Goal: Task Accomplishment & Management: Manage account settings

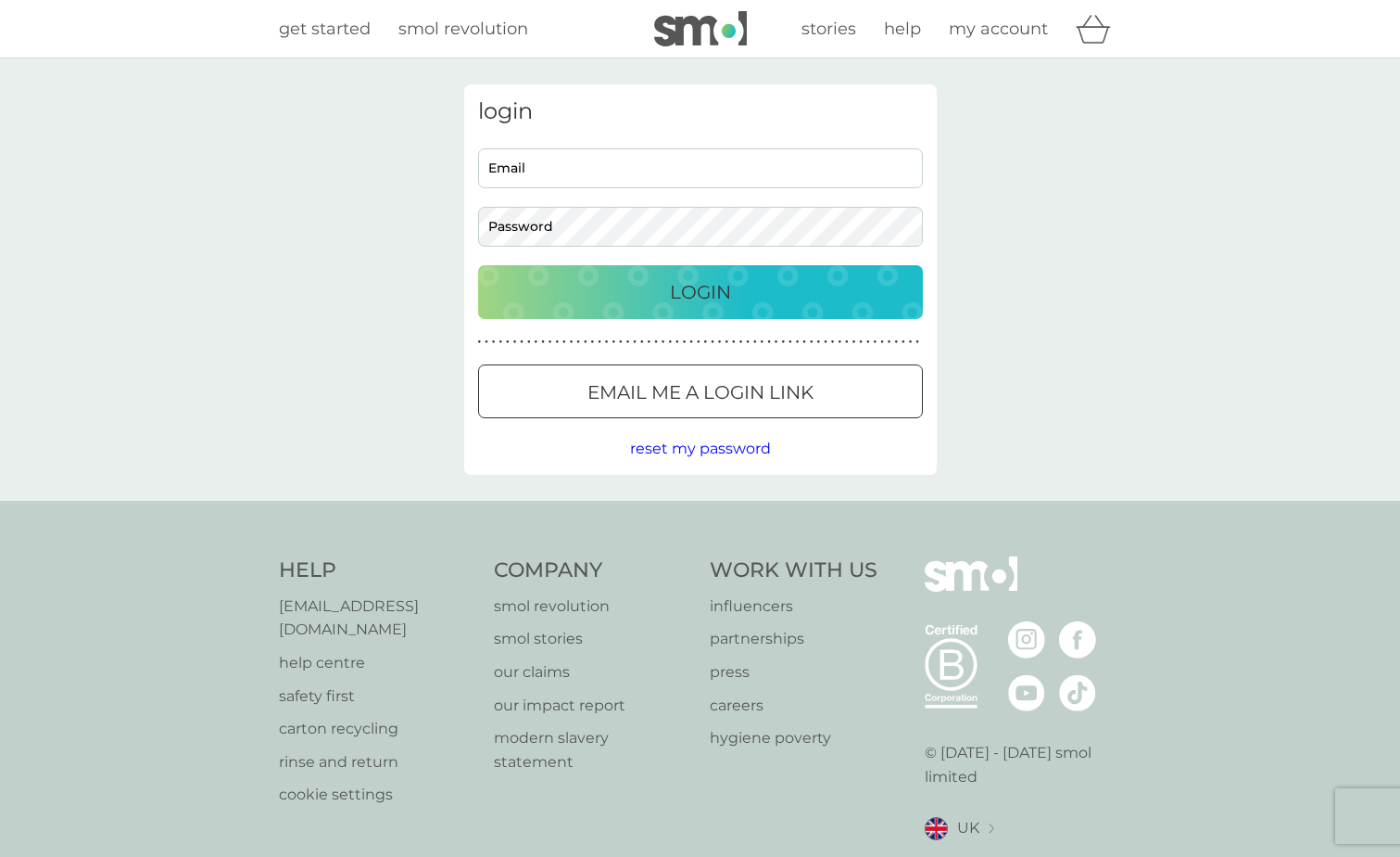
type input "[EMAIL_ADDRESS][PERSON_NAME][DOMAIN_NAME]"
click at [719, 287] on p "Login" at bounding box center [700, 292] width 61 height 30
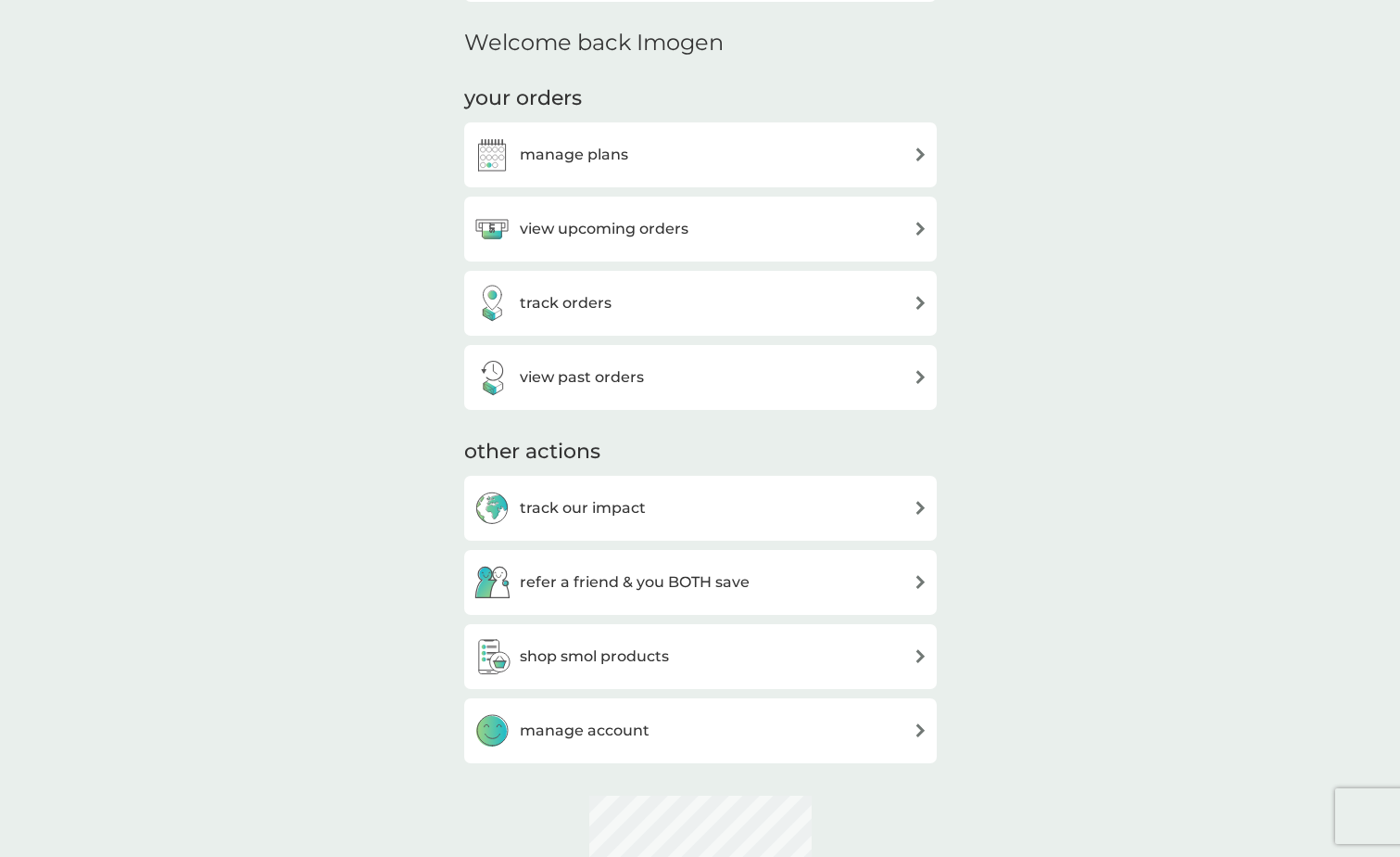
scroll to position [557, 0]
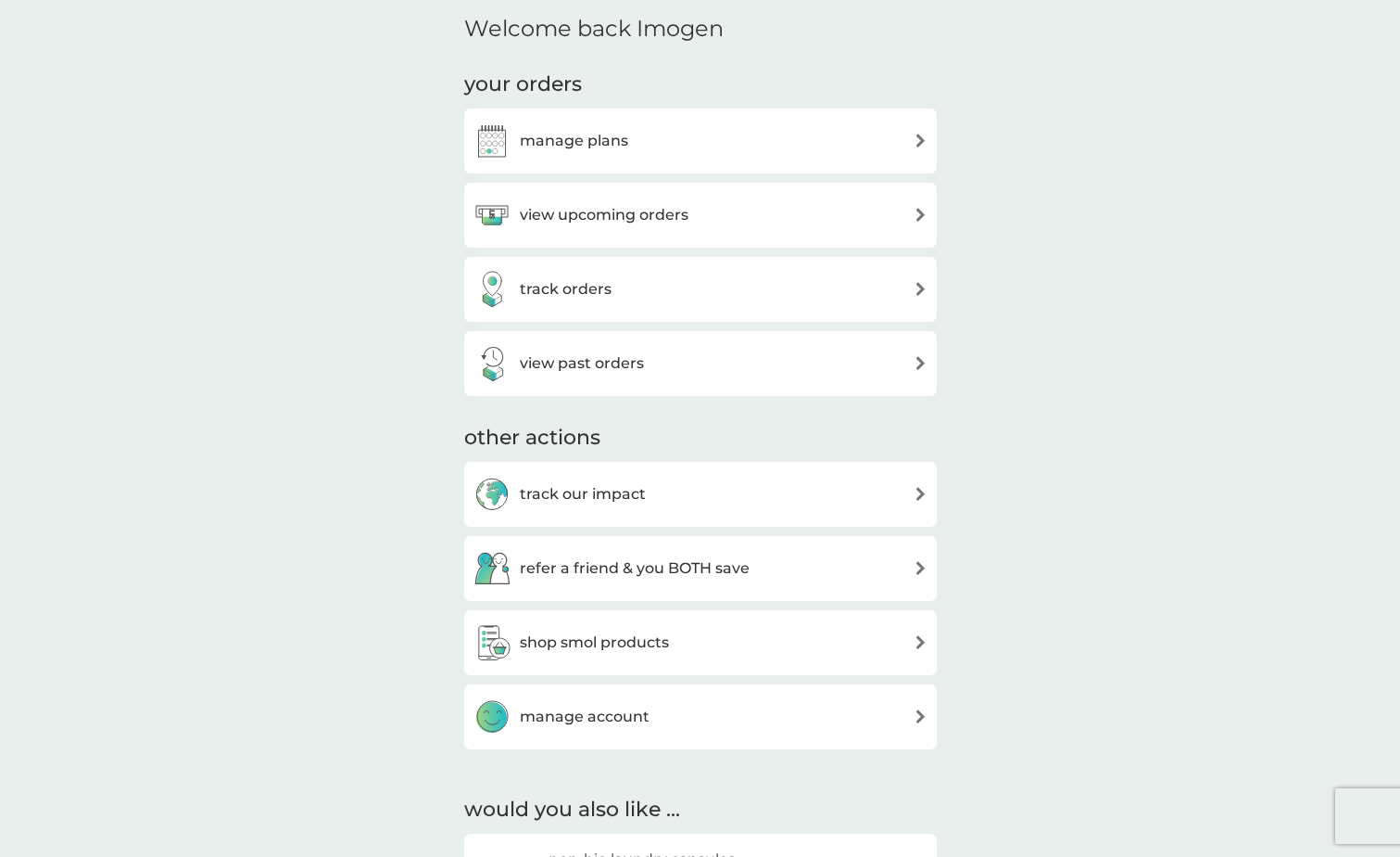
click at [914, 220] on img at bounding box center [921, 214] width 14 height 14
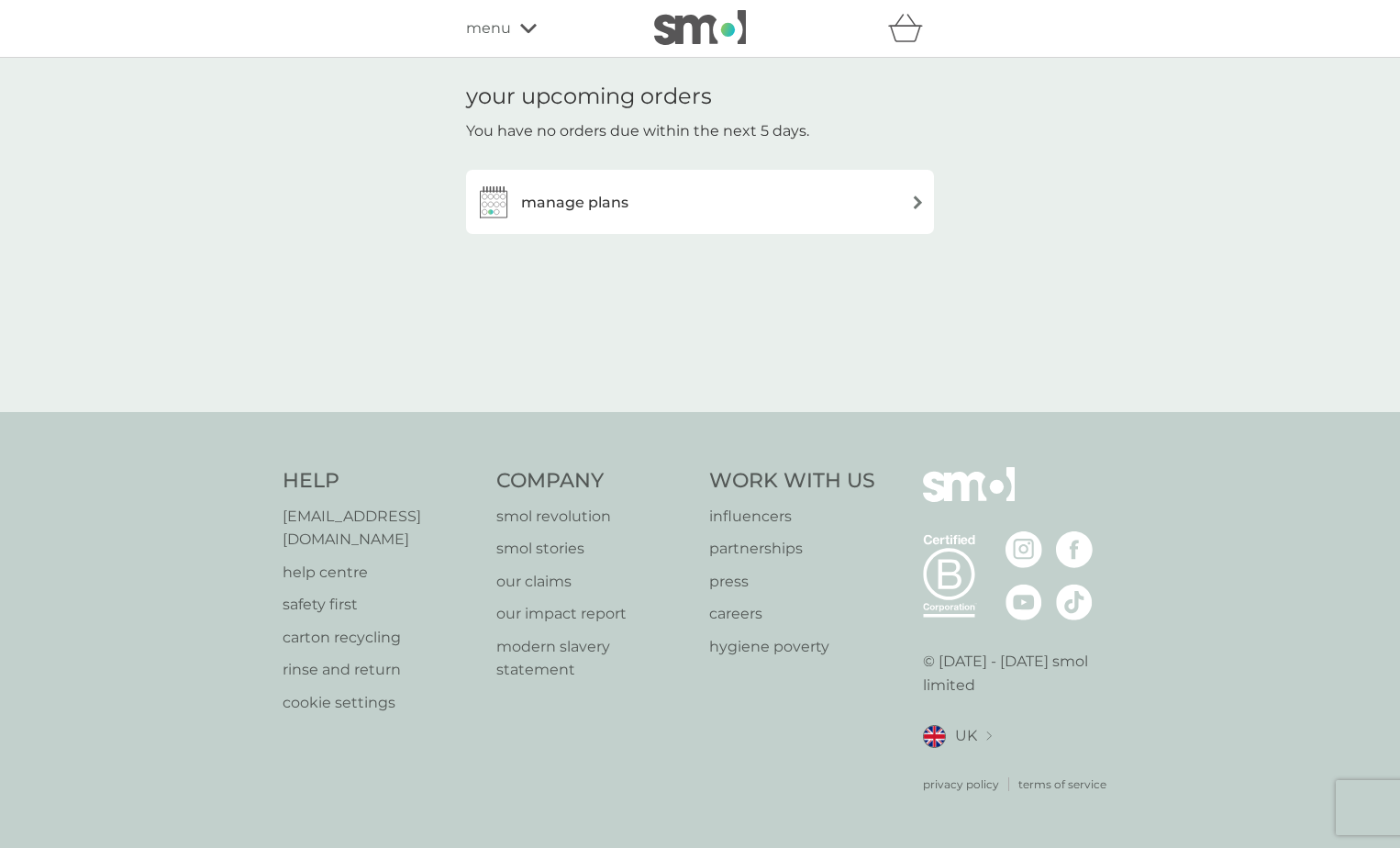
click at [896, 201] on div "manage plans" at bounding box center [700, 202] width 450 height 37
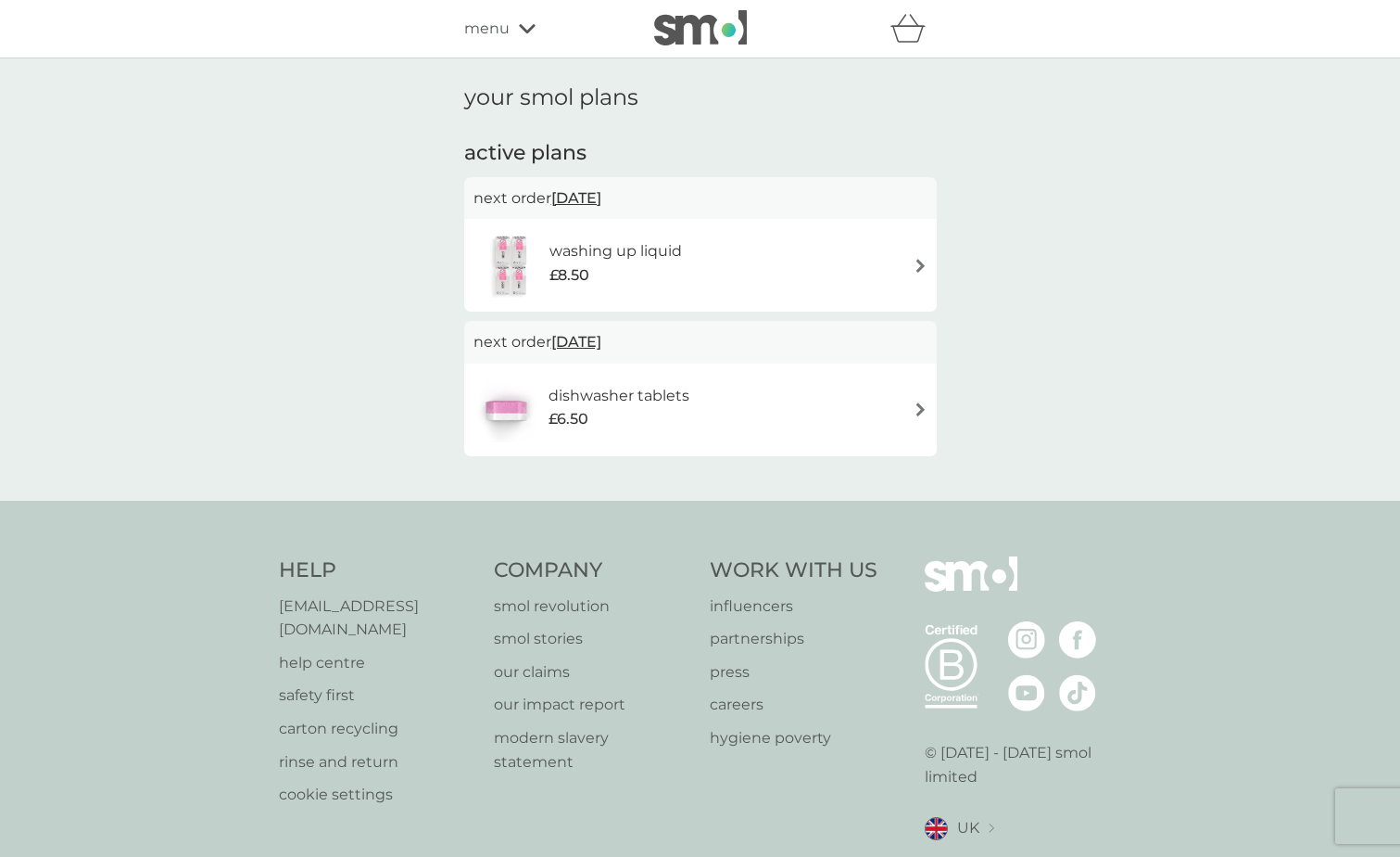
click at [917, 266] on img at bounding box center [921, 266] width 14 height 14
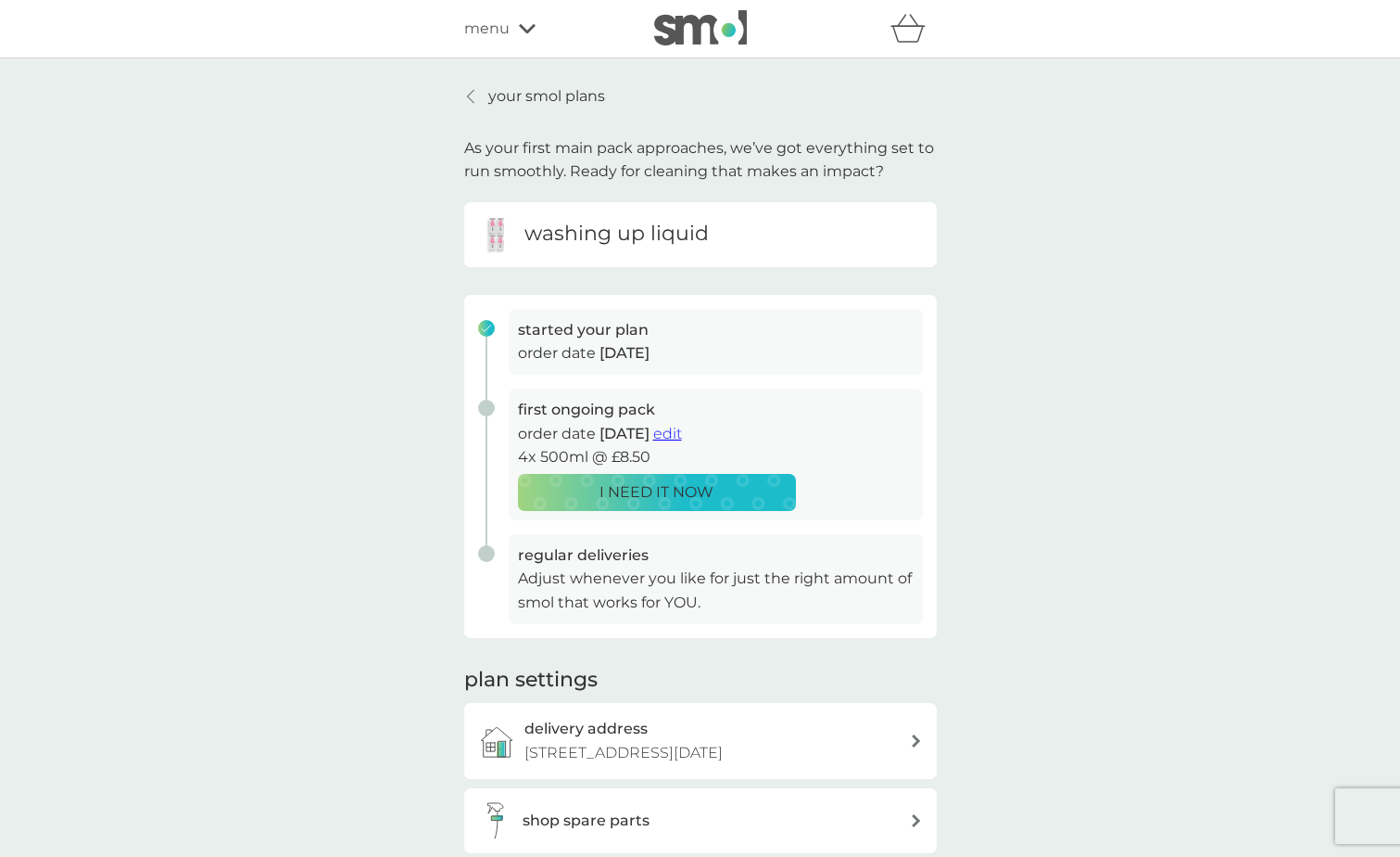
scroll to position [93, 0]
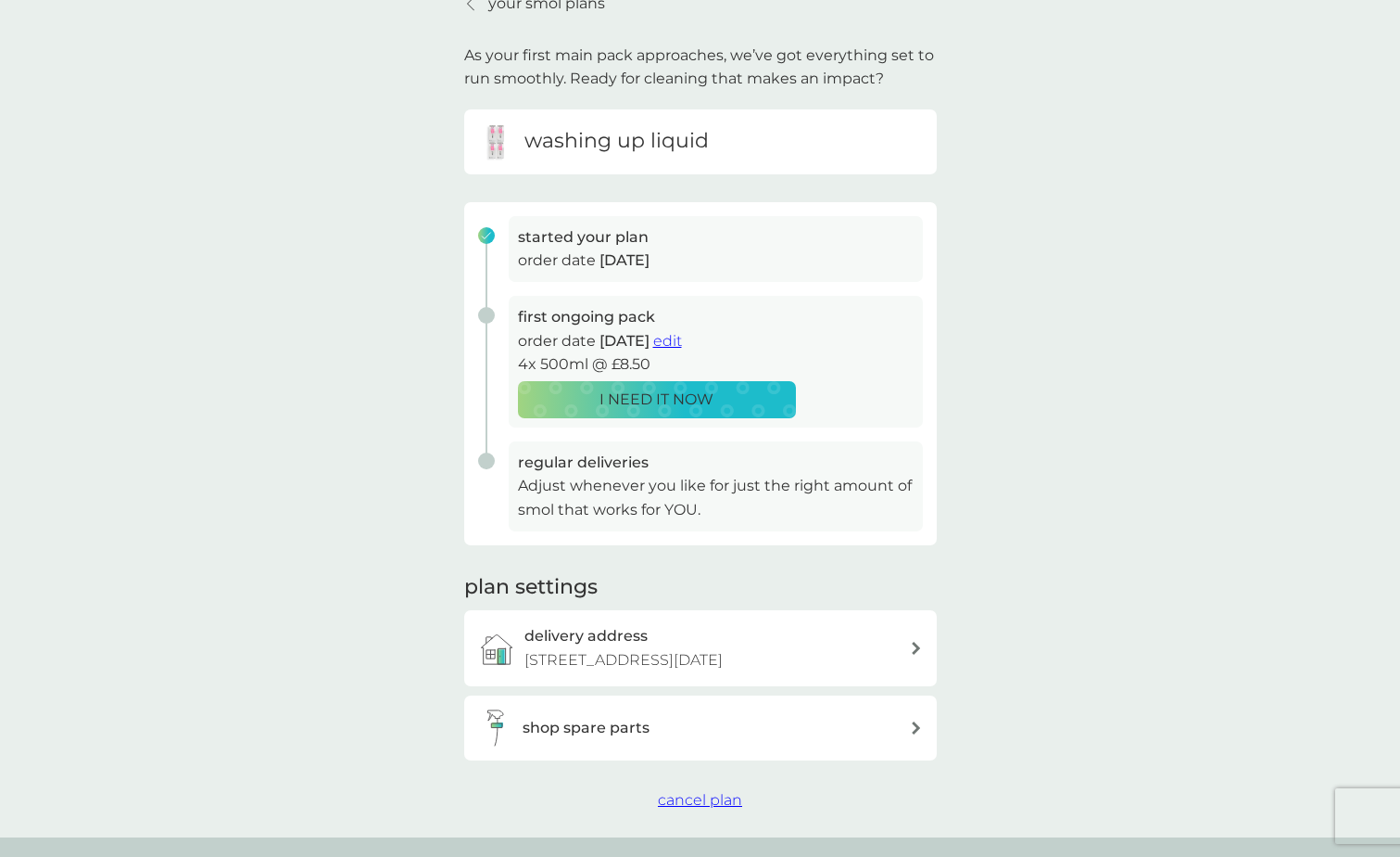
click at [682, 338] on span "edit" at bounding box center [667, 341] width 29 height 18
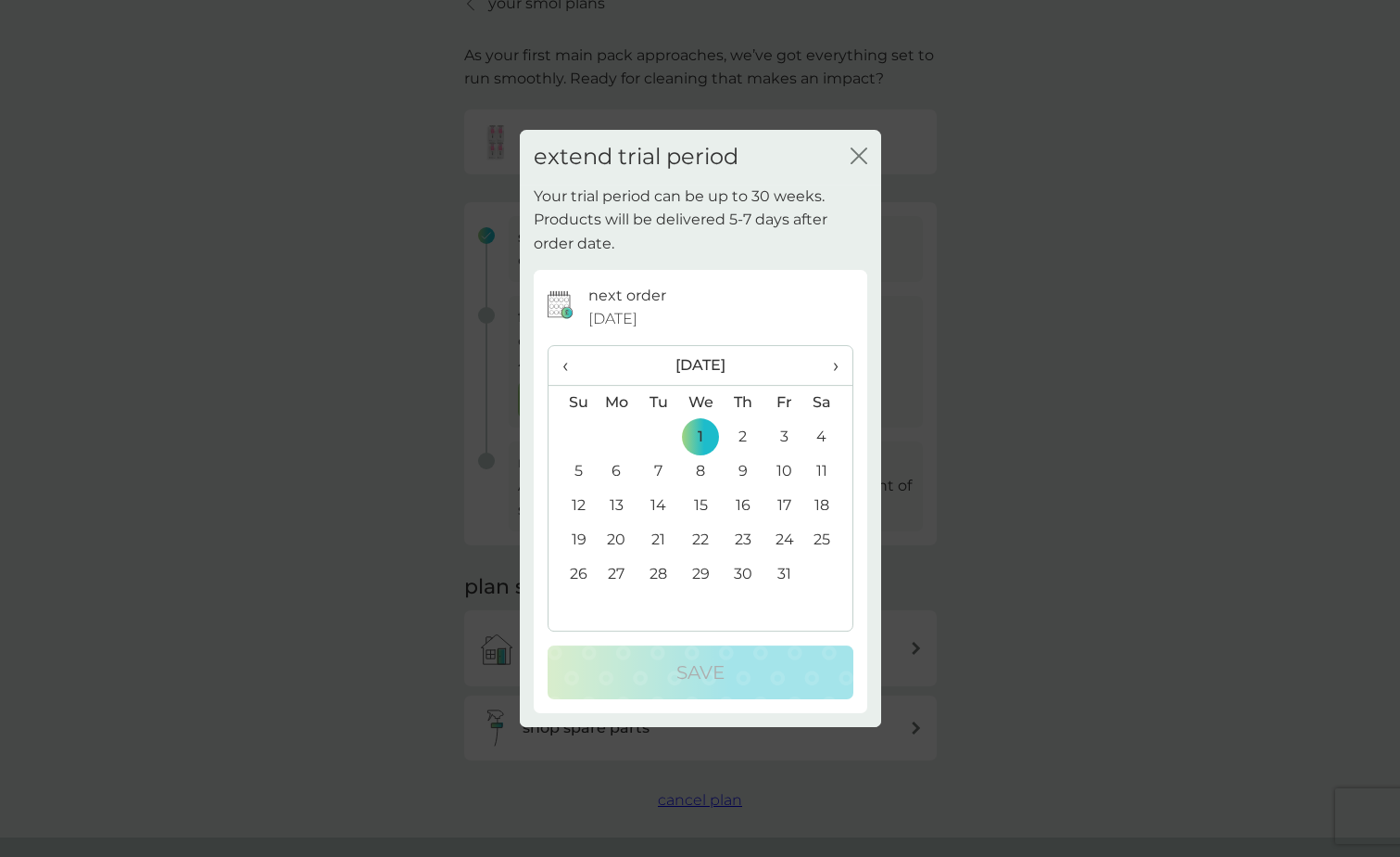
click at [843, 367] on th "›" at bounding box center [828, 365] width 46 height 39
click at [612, 436] on td "1" at bounding box center [616, 436] width 42 height 35
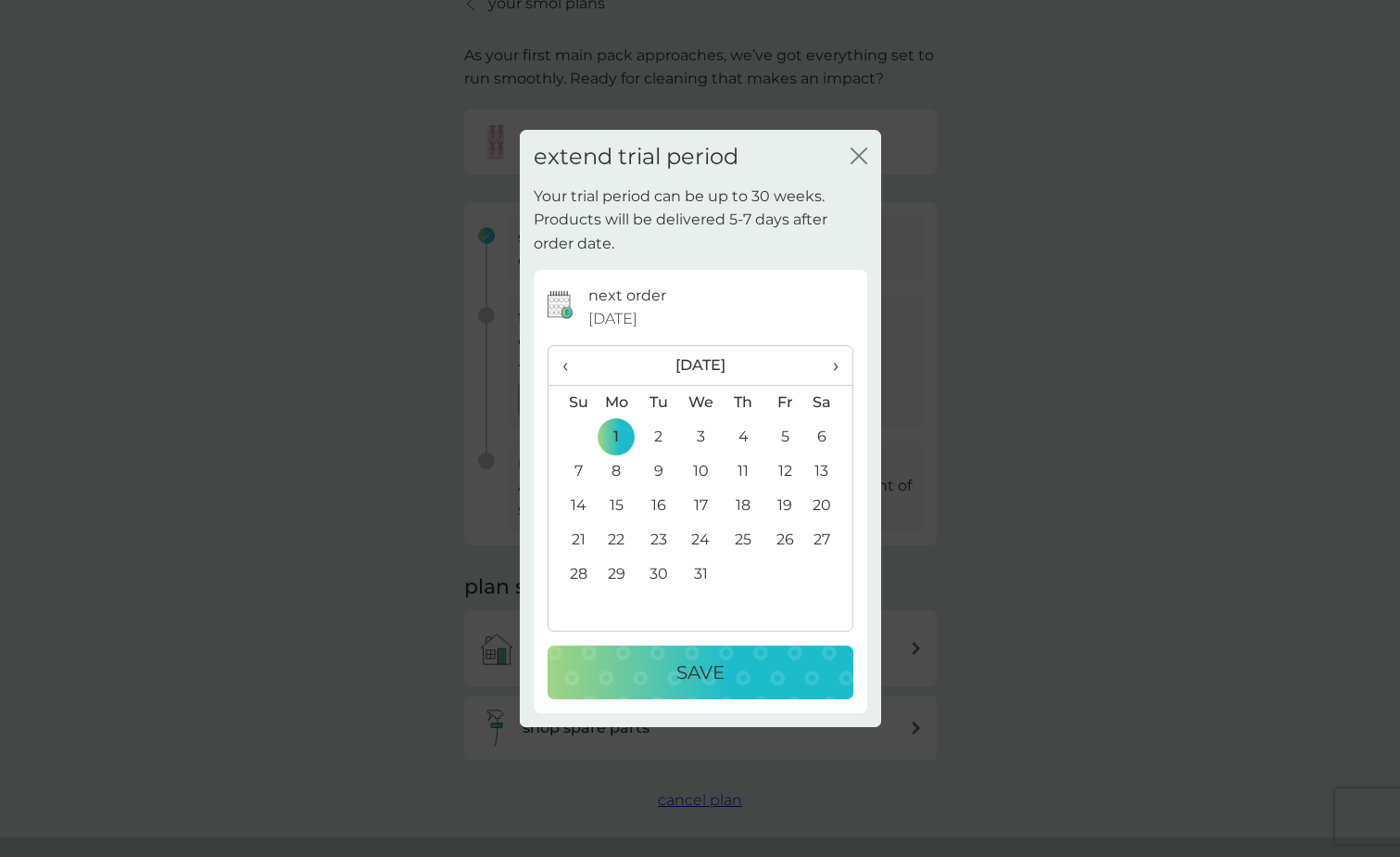
click at [706, 671] on p "Save" at bounding box center [700, 672] width 48 height 30
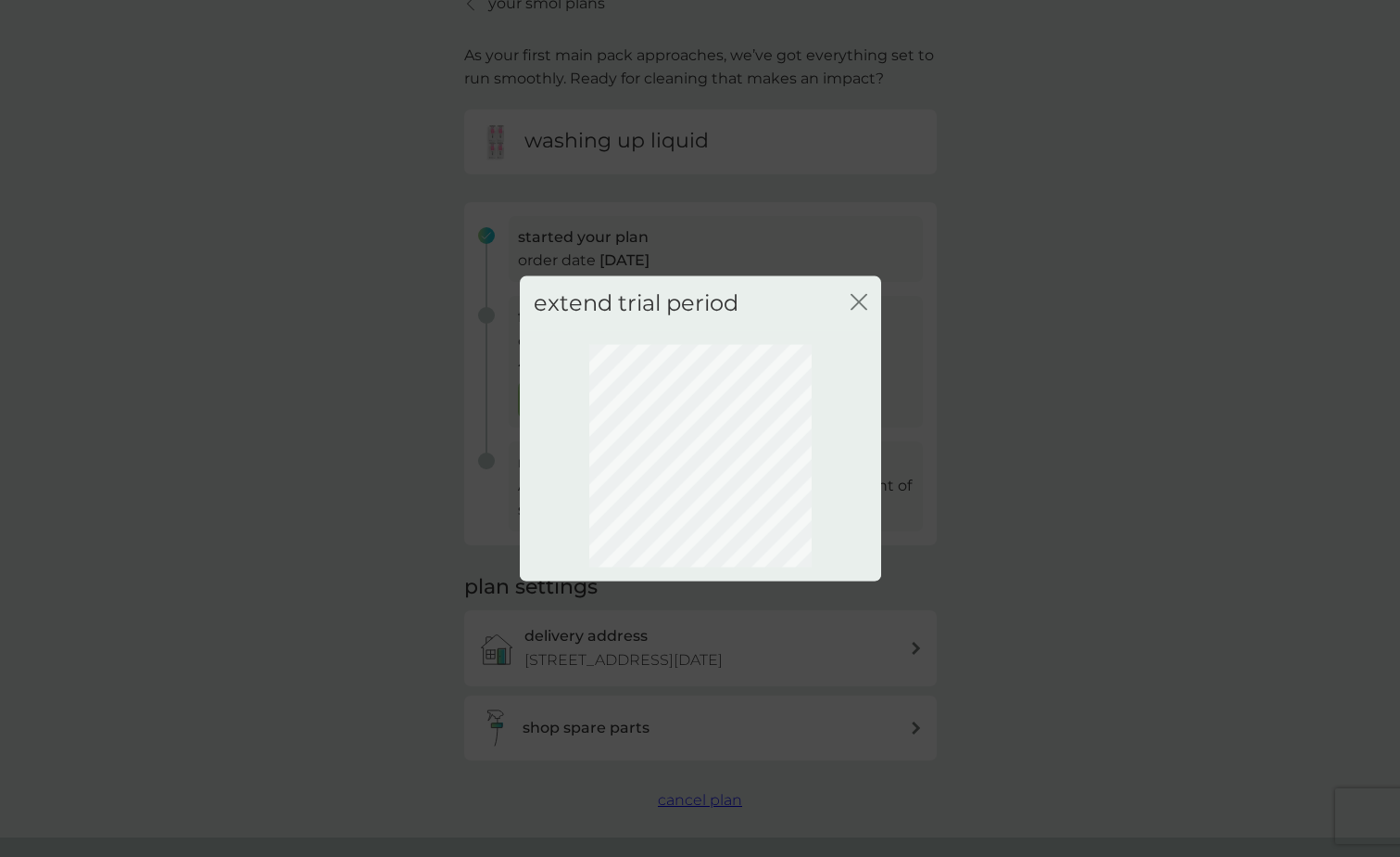
click at [856, 308] on icon "close" at bounding box center [860, 302] width 17 height 17
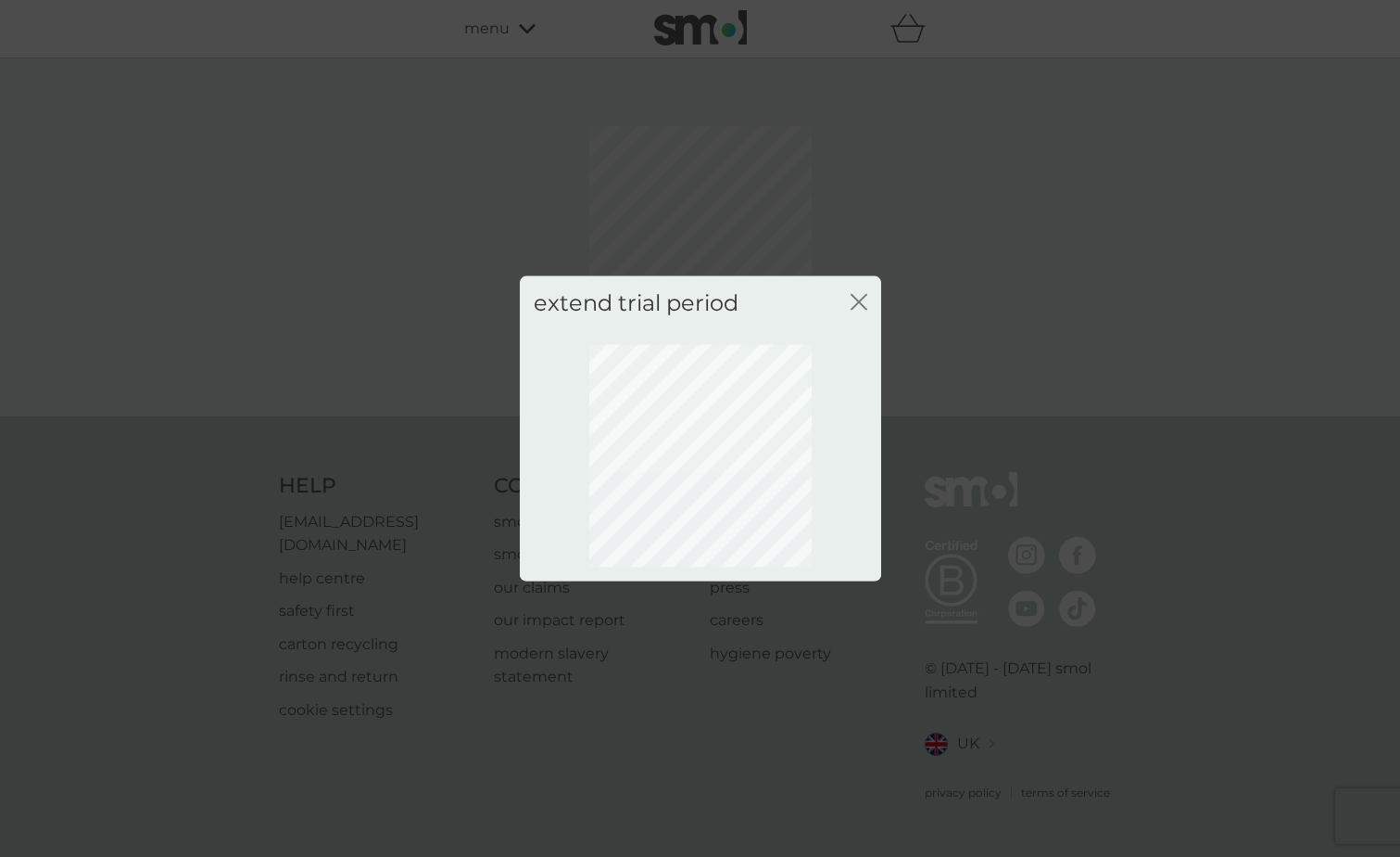
scroll to position [0, 0]
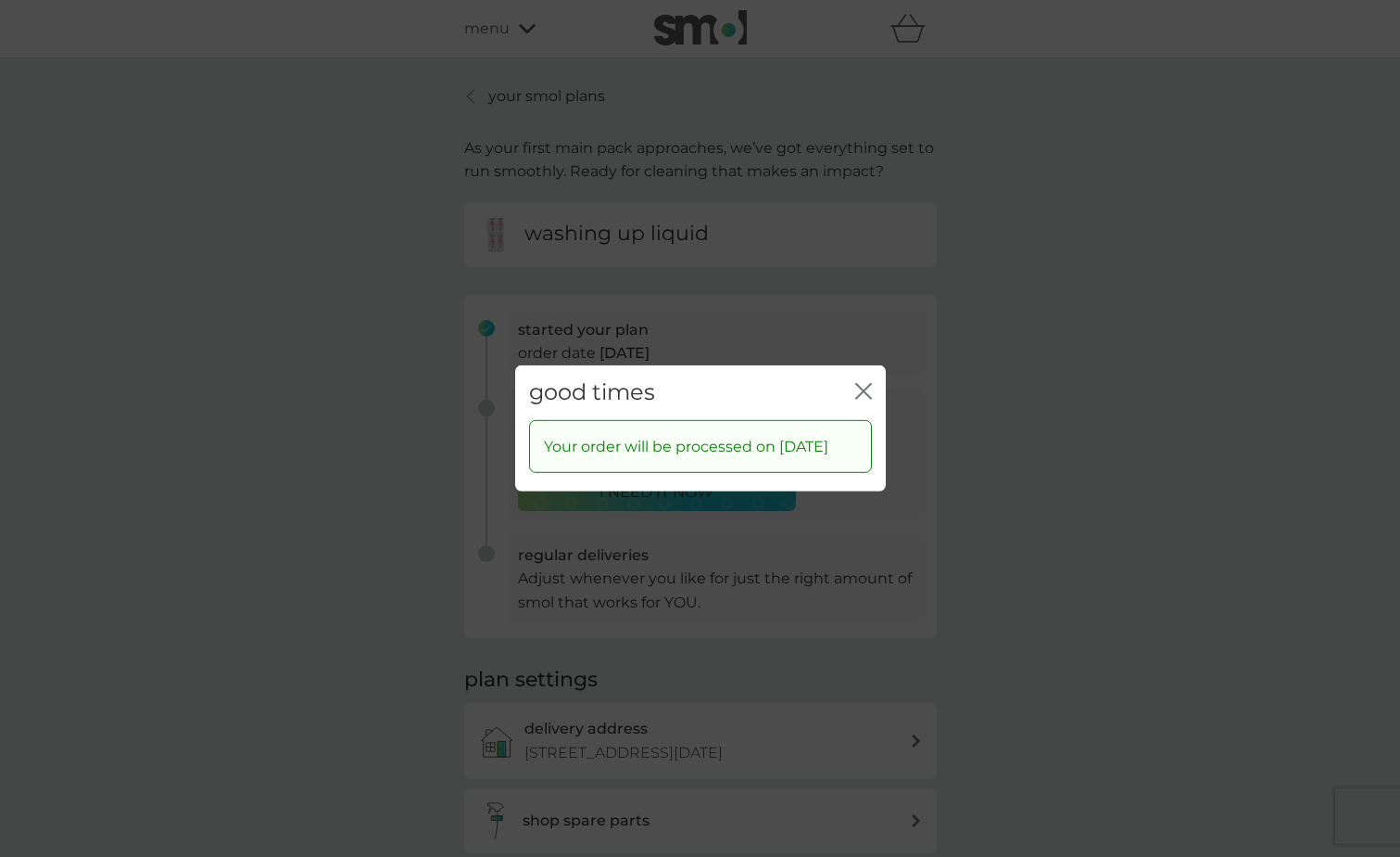
click at [876, 390] on div "good times close" at bounding box center [700, 392] width 371 height 54
click at [867, 383] on icon "close" at bounding box center [864, 391] width 17 height 17
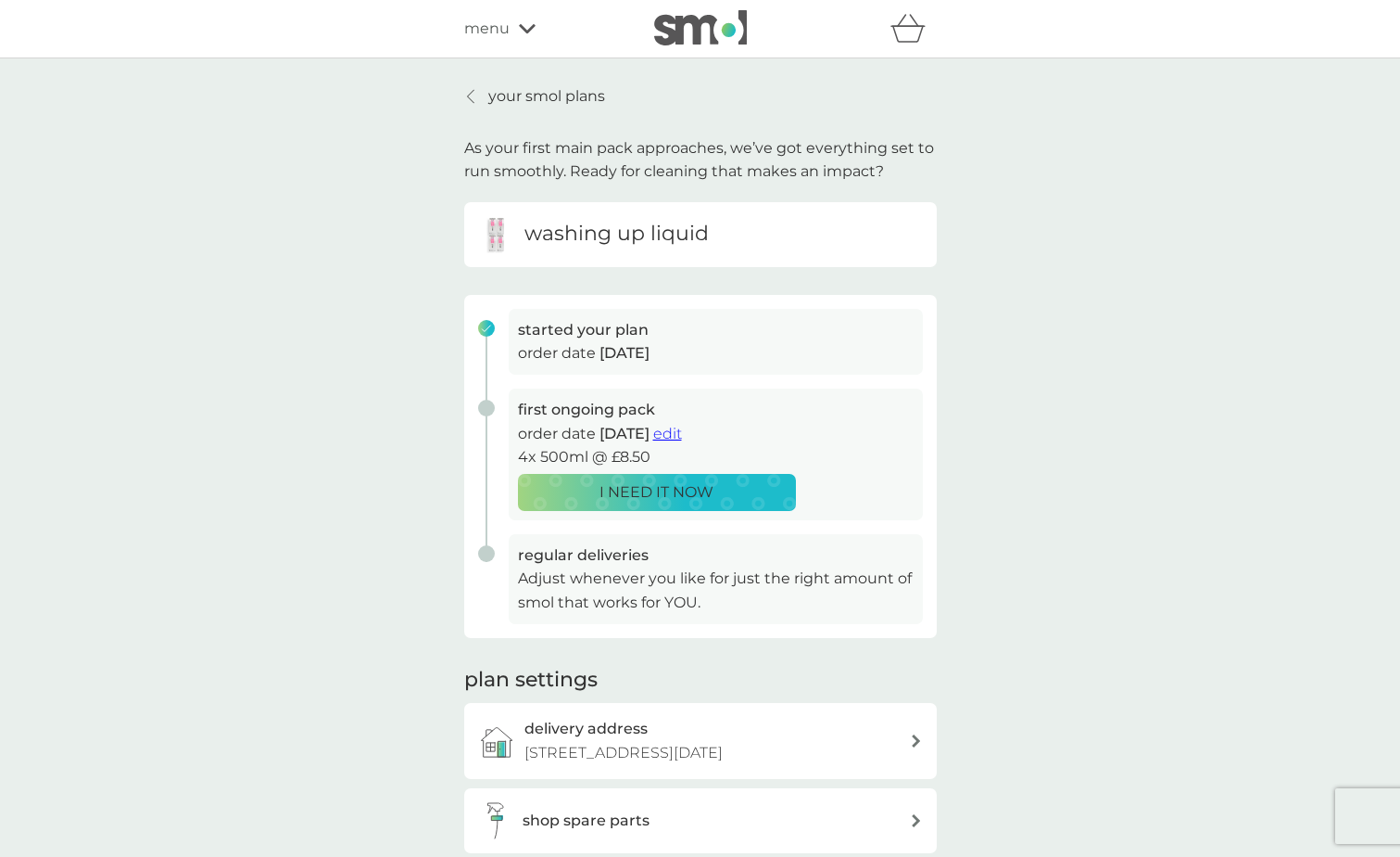
click at [550, 92] on p "your smol plans" at bounding box center [546, 97] width 116 height 24
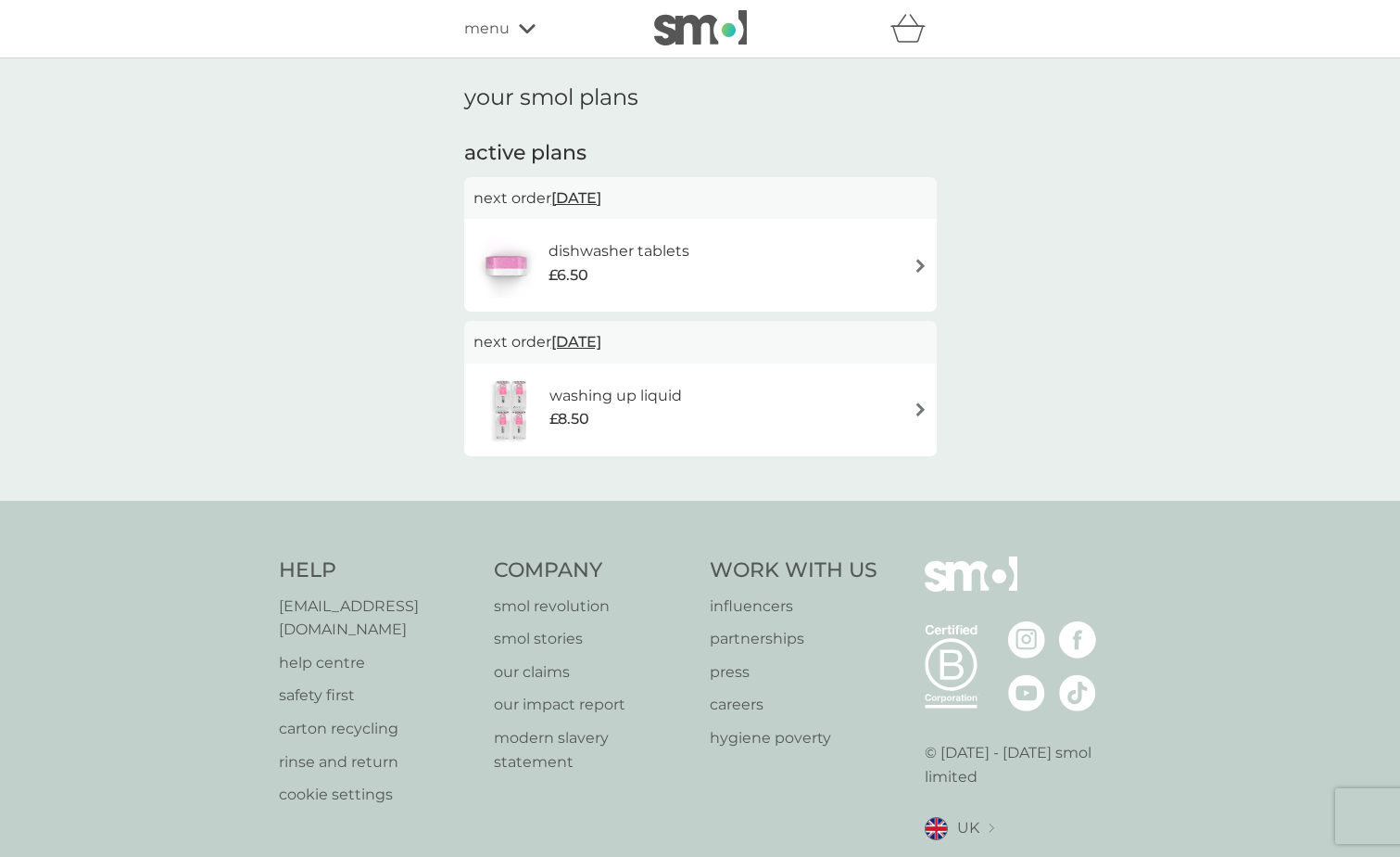
click at [917, 411] on img at bounding box center [921, 409] width 14 height 14
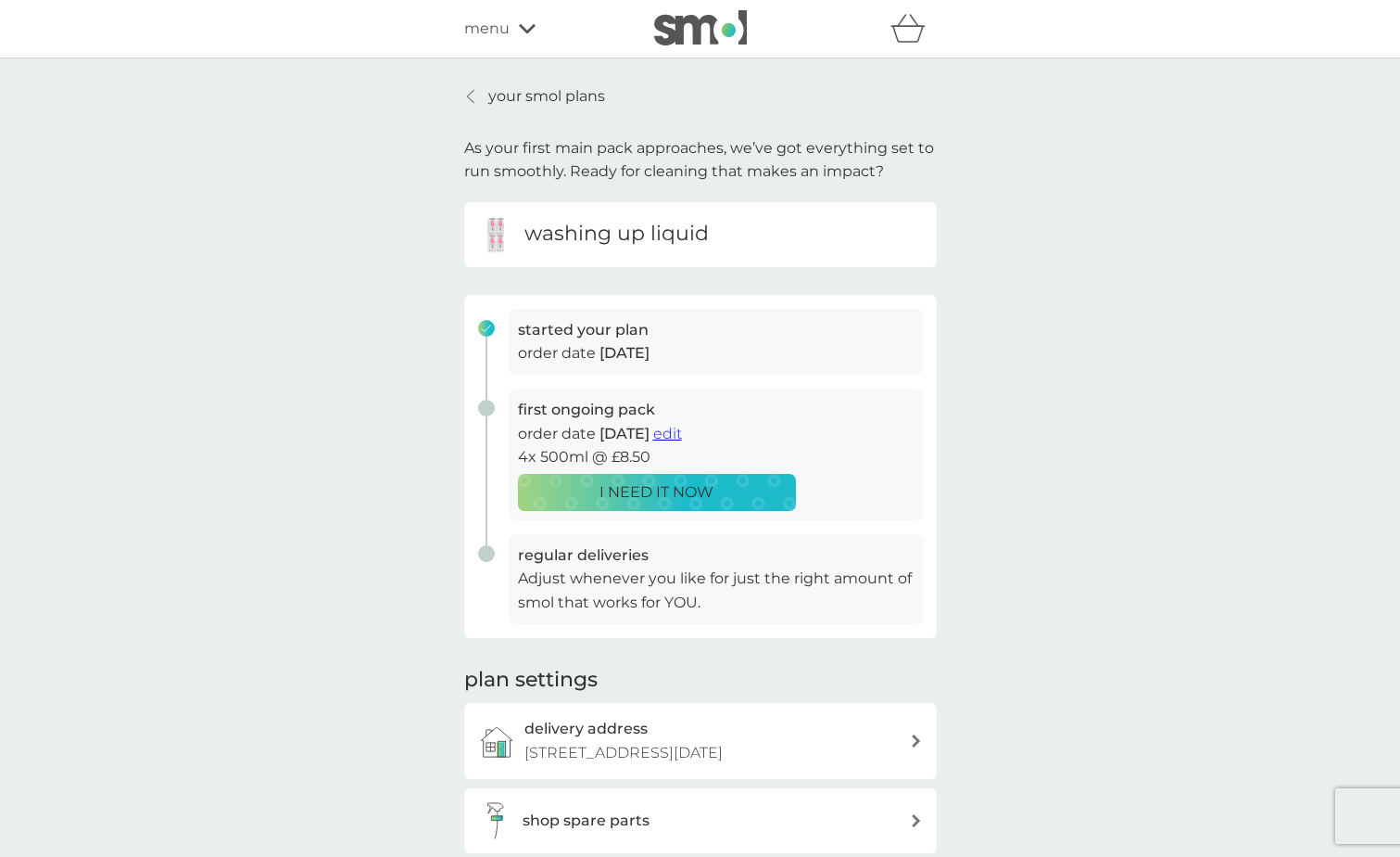
click at [484, 87] on link "your smol plans" at bounding box center [535, 97] width 141 height 24
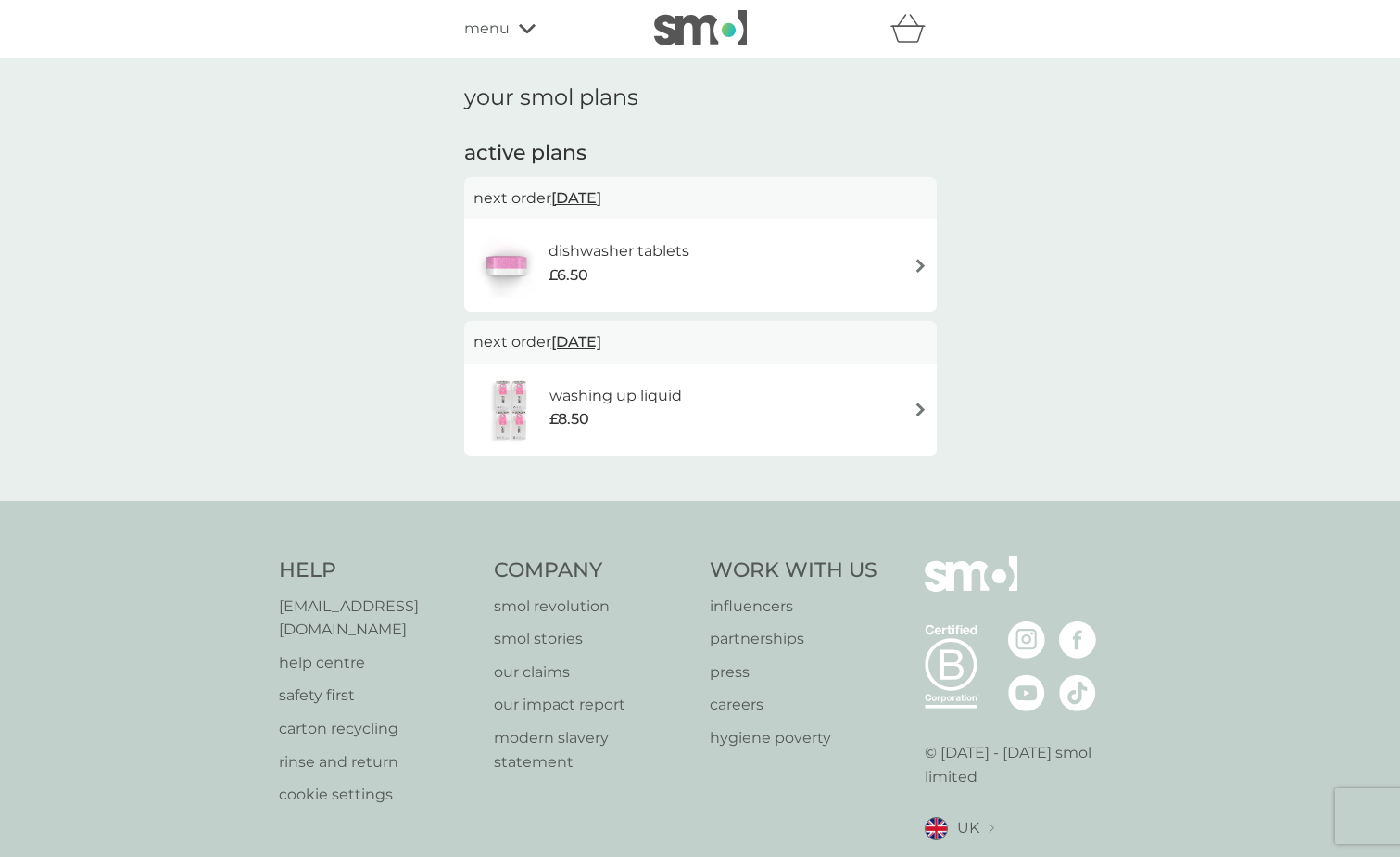
click at [915, 268] on img at bounding box center [921, 266] width 14 height 14
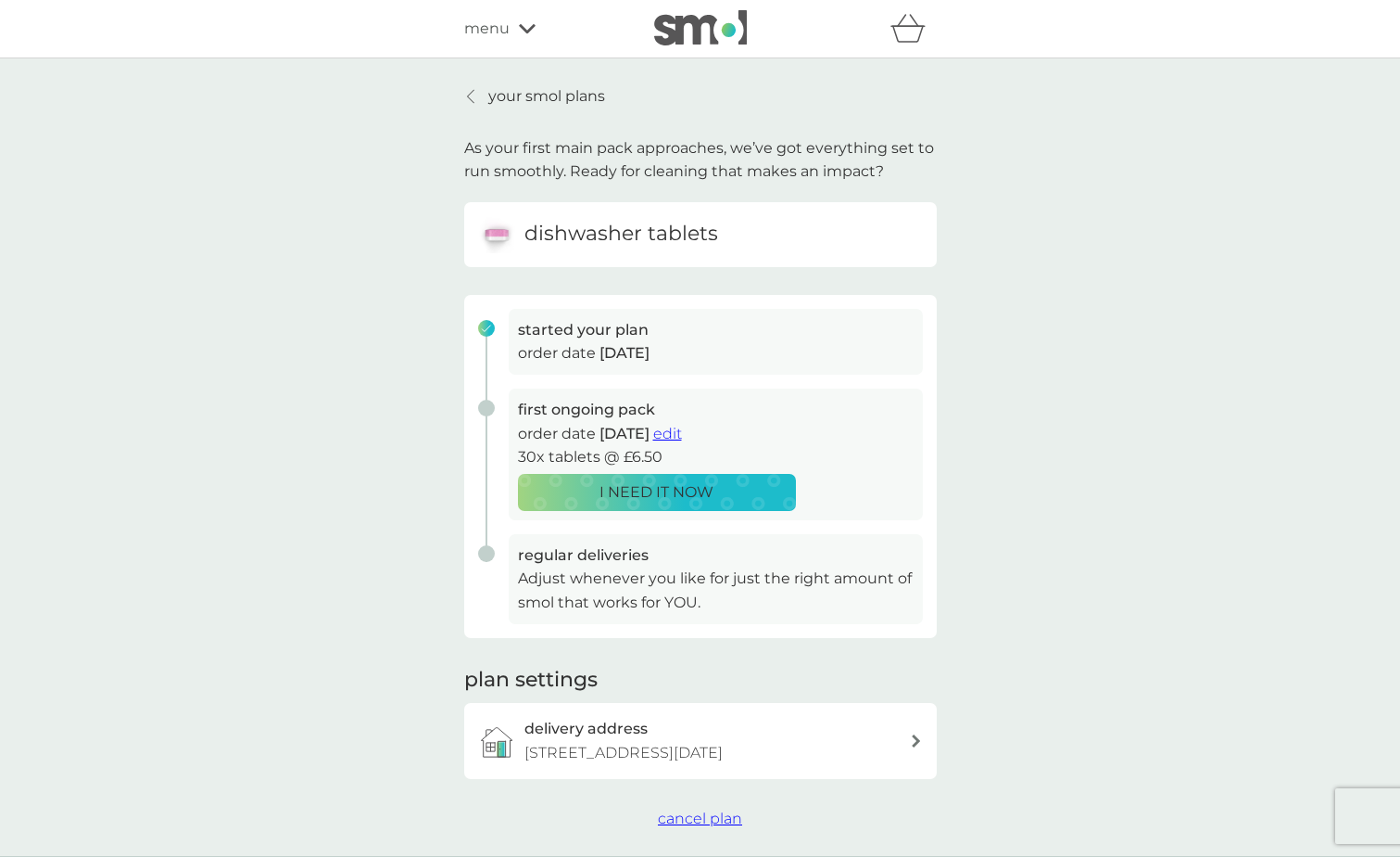
click at [682, 433] on span "edit" at bounding box center [667, 433] width 29 height 18
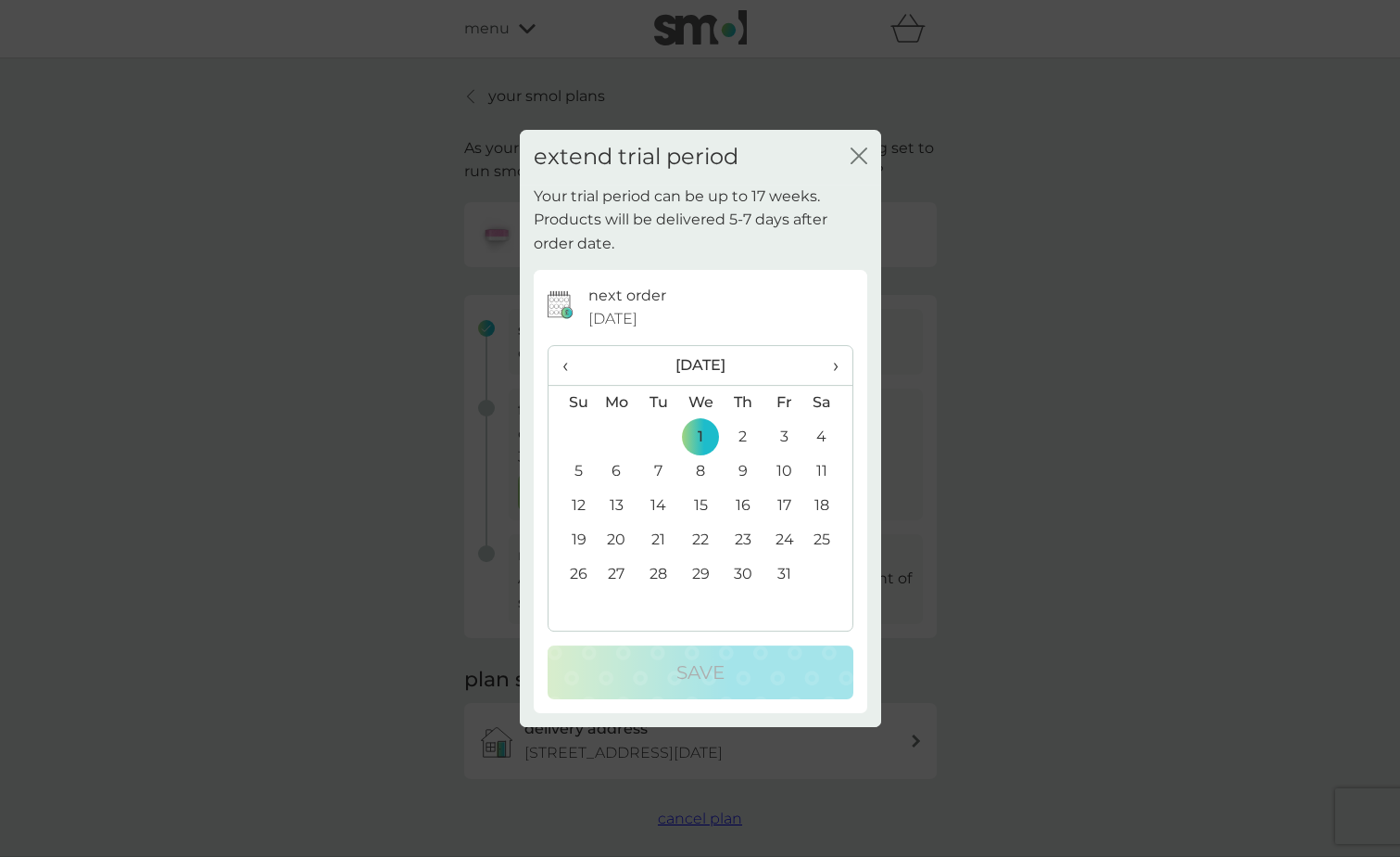
click at [827, 375] on span "›" at bounding box center [829, 364] width 19 height 38
click at [700, 470] on td "5" at bounding box center [700, 471] width 42 height 35
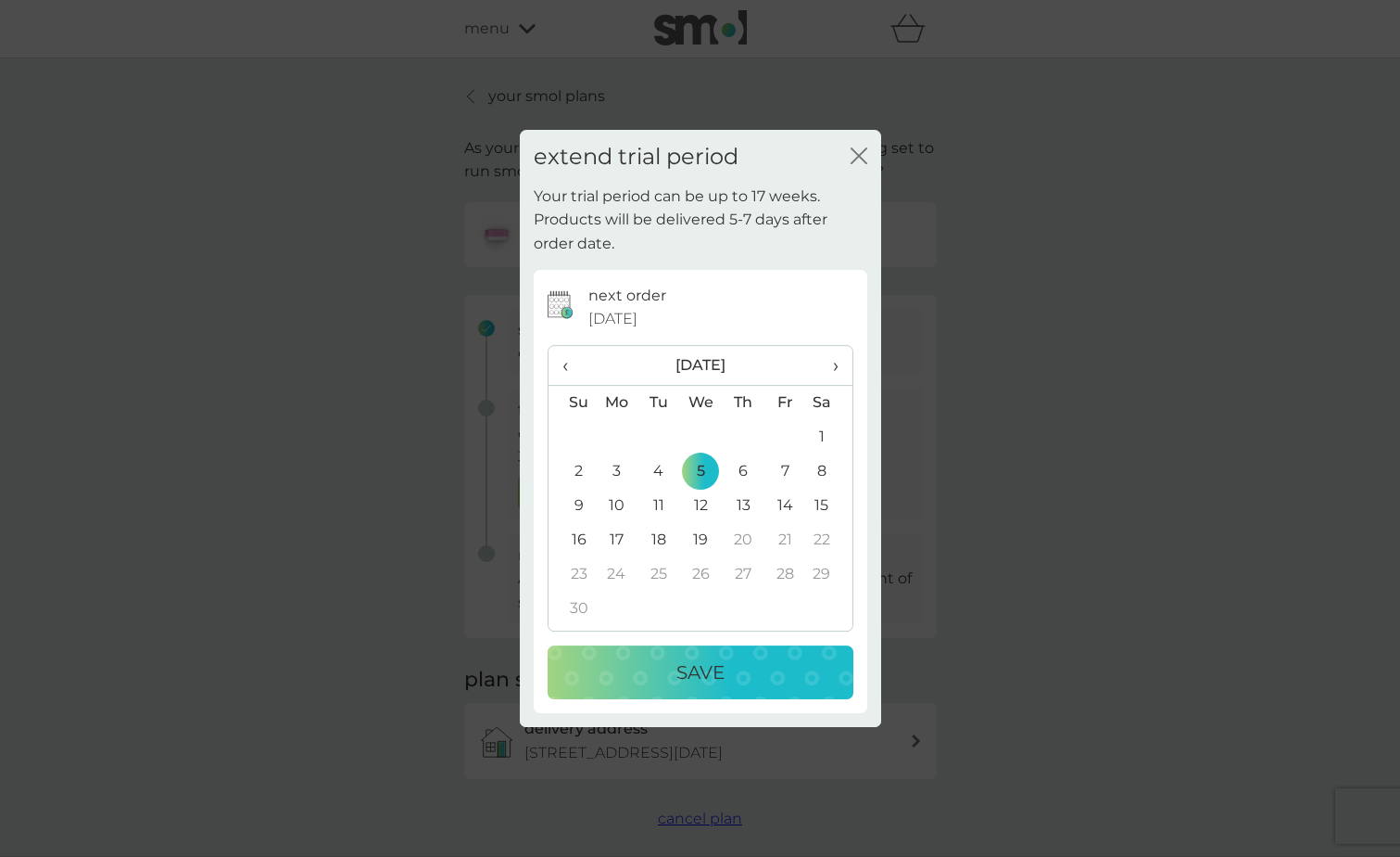
click at [719, 684] on p "Save" at bounding box center [700, 672] width 48 height 30
